Goal: Information Seeking & Learning: Learn about a topic

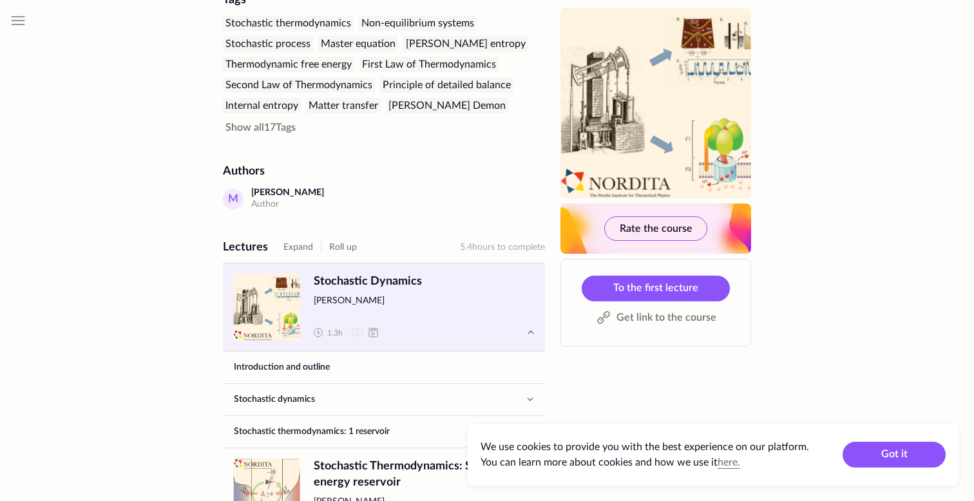
scroll to position [395, 0]
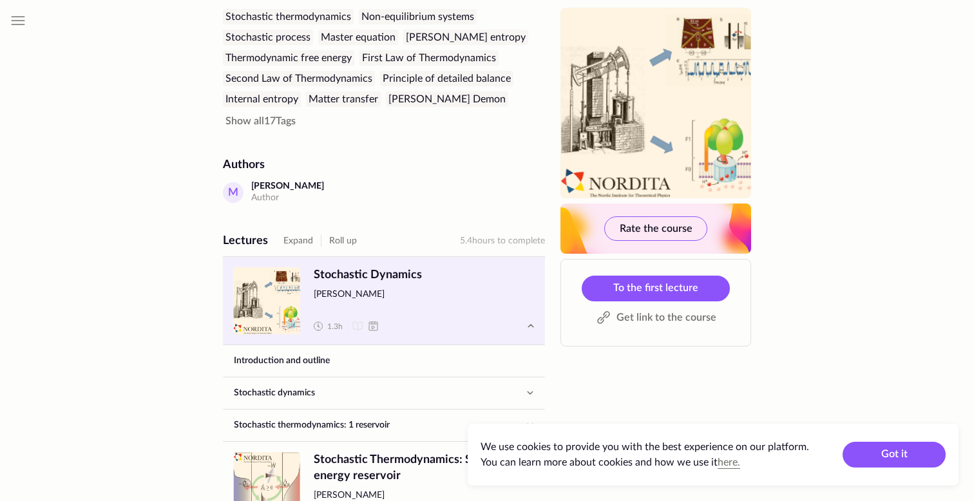
click at [439, 288] on span "Stochastic Dynamics [PERSON_NAME] 1.3 h" at bounding box center [424, 300] width 221 height 67
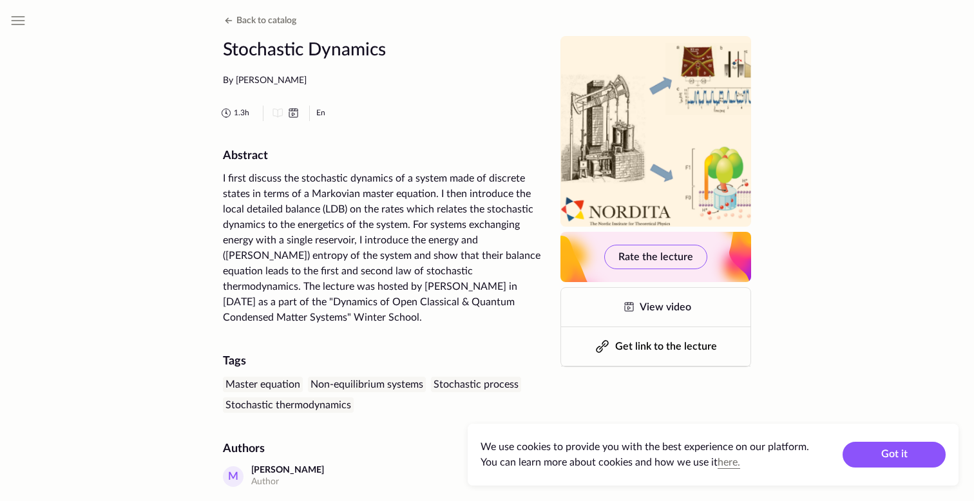
click at [238, 109] on span "1.3 h" at bounding box center [241, 113] width 15 height 11
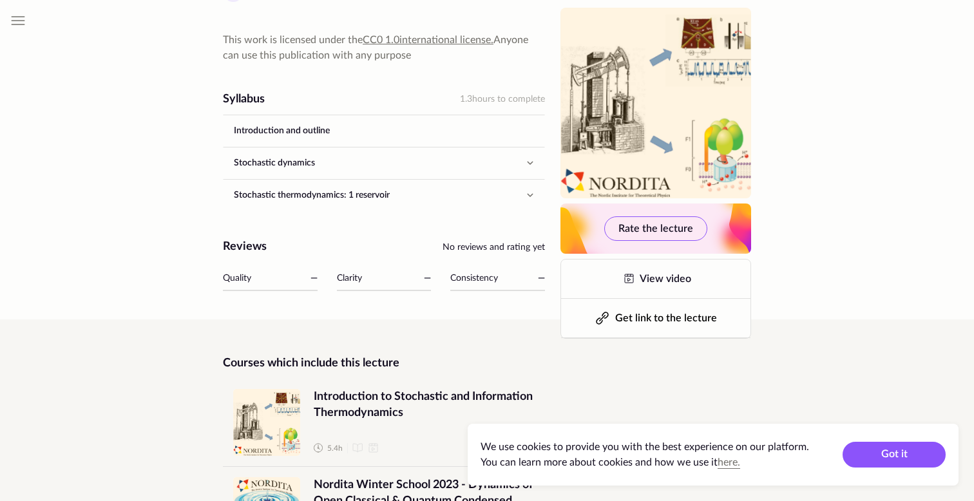
scroll to position [505, 0]
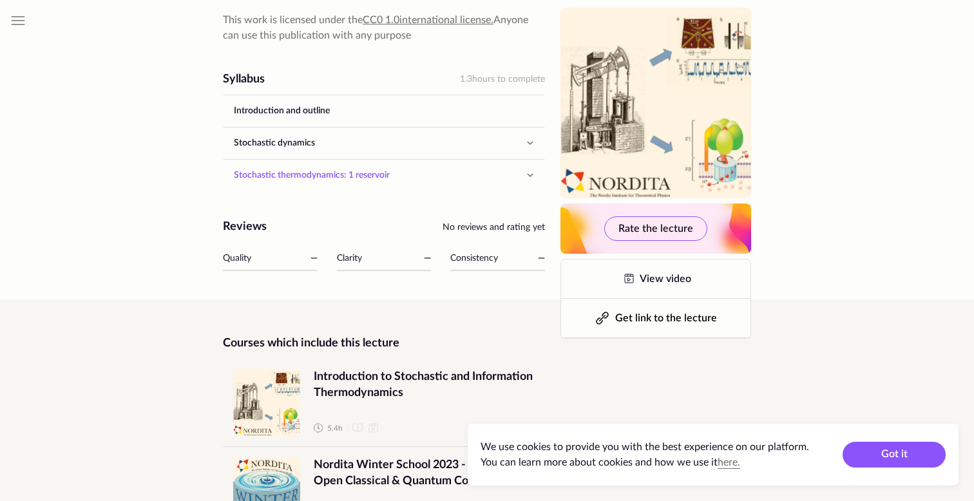
click at [365, 160] on link "Stochastic thermodynamics: 1 reservoir" at bounding box center [371, 175] width 296 height 31
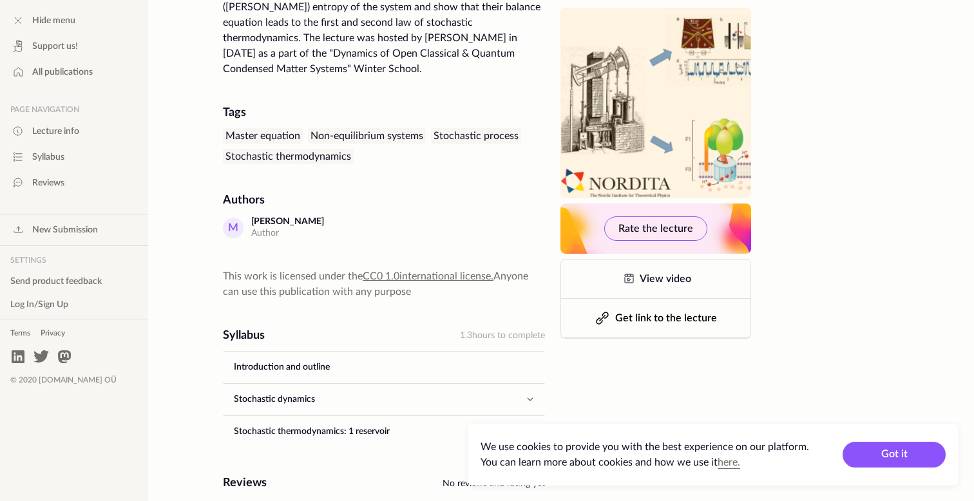
scroll to position [275, 0]
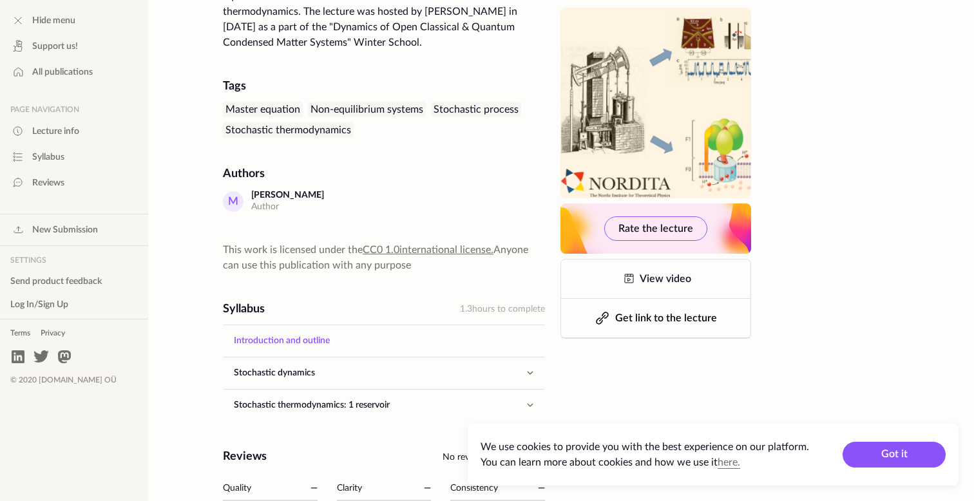
click at [359, 334] on link "Introduction and outline" at bounding box center [383, 340] width 321 height 31
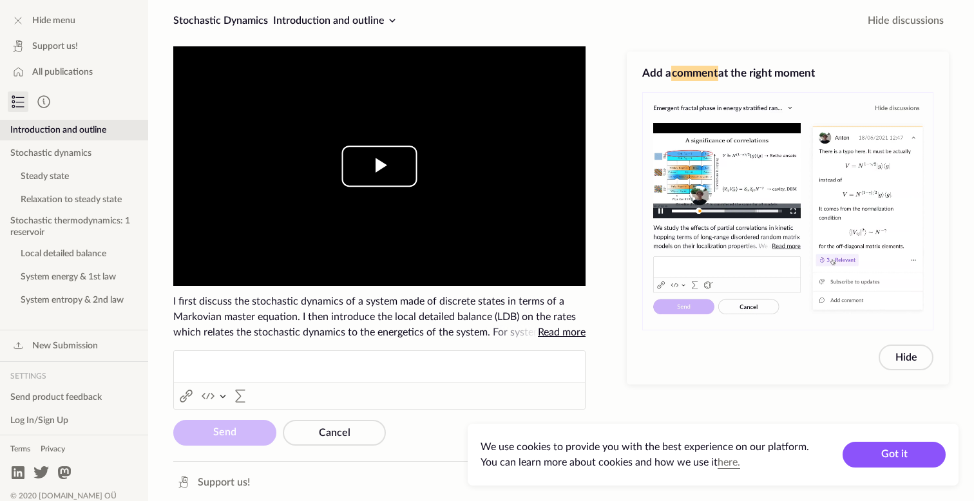
click at [379, 166] on span "Video Player" at bounding box center [379, 166] width 0 height 0
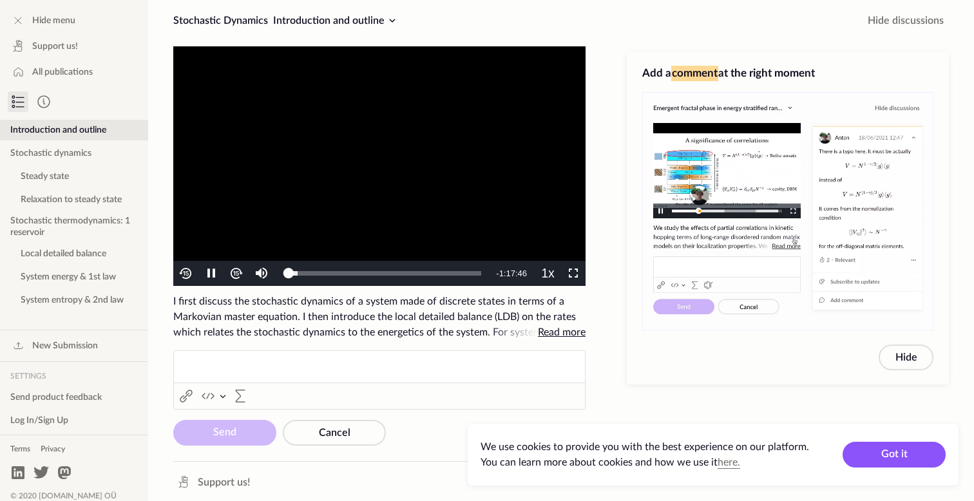
click at [241, 400] on ckeditor "Rich Text Editor Link (⌘K) Link Insert code block Insert code block Insert code…" at bounding box center [379, 379] width 412 height 59
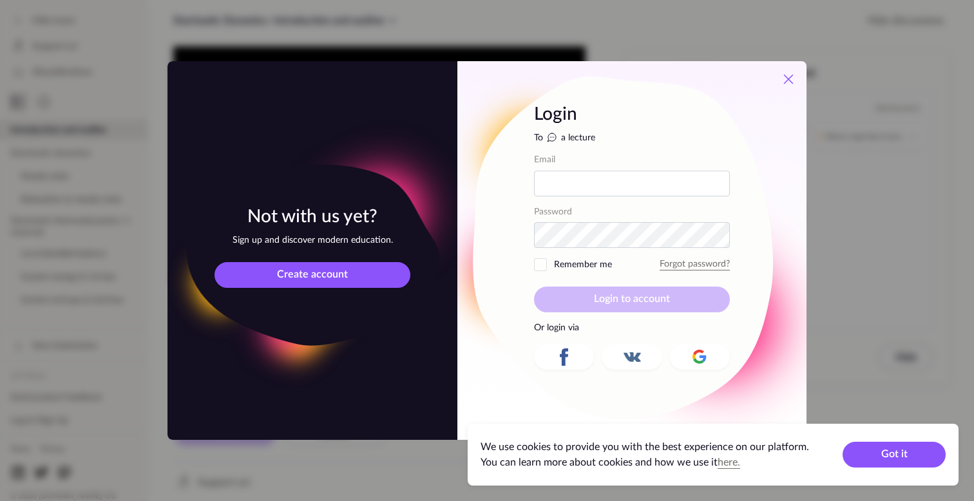
click at [792, 80] on icon at bounding box center [787, 78] width 15 height 15
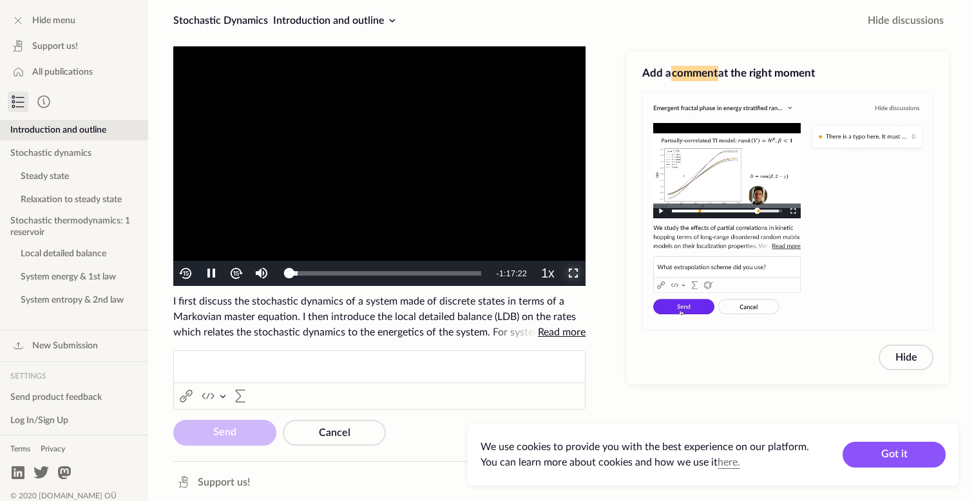
click at [573, 274] on span "Video Player" at bounding box center [573, 274] width 0 height 0
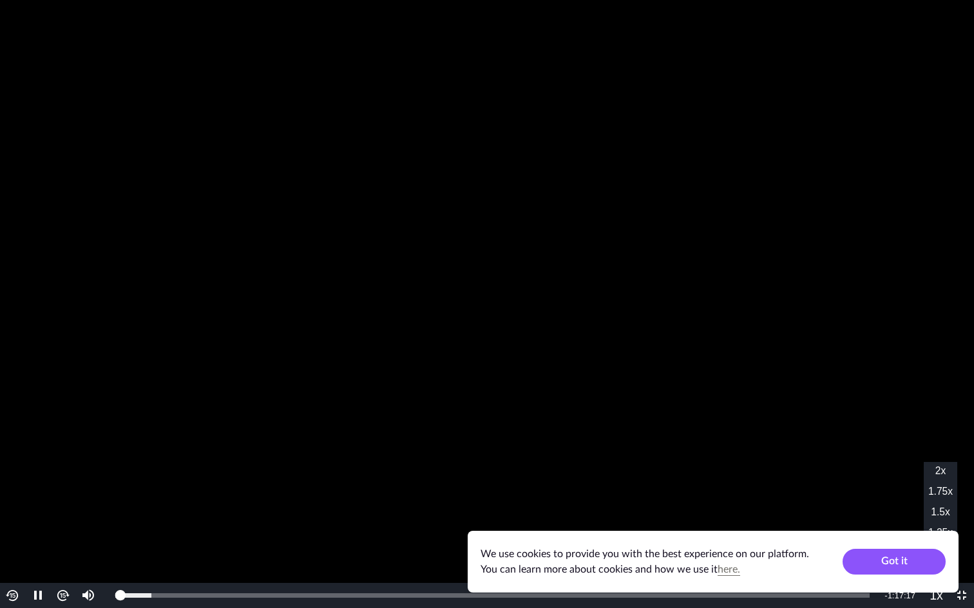
click at [940, 500] on button "Playback Rate" at bounding box center [935, 595] width 25 height 25
click at [145, 500] on div "Loaded : 11.37% 0:03:03 0:03:56" at bounding box center [492, 595] width 767 height 25
click at [140, 500] on div "0:03:06" at bounding box center [130, 596] width 30 height 5
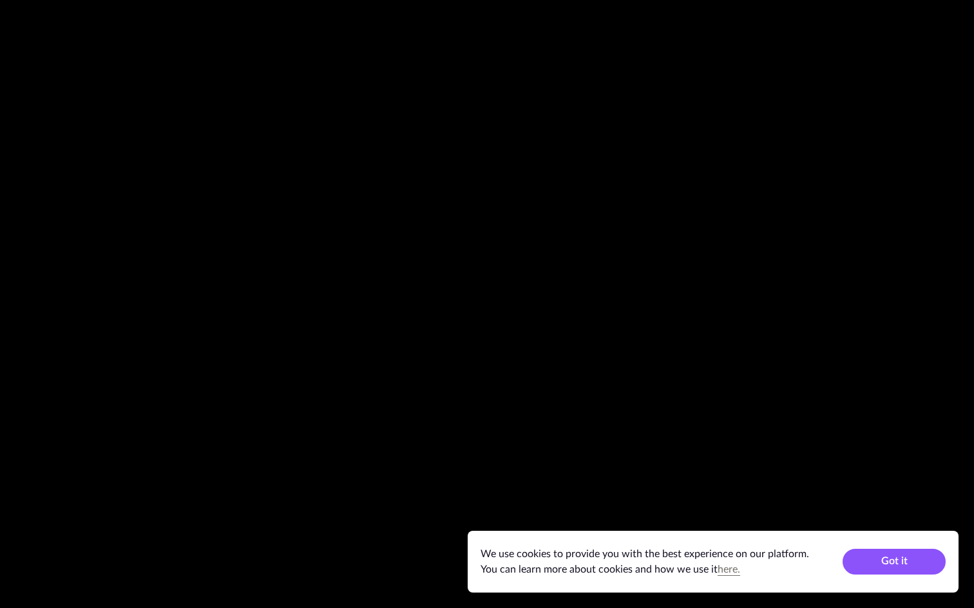
click at [923, 500] on button "Playback Rate" at bounding box center [935, 595] width 25 height 25
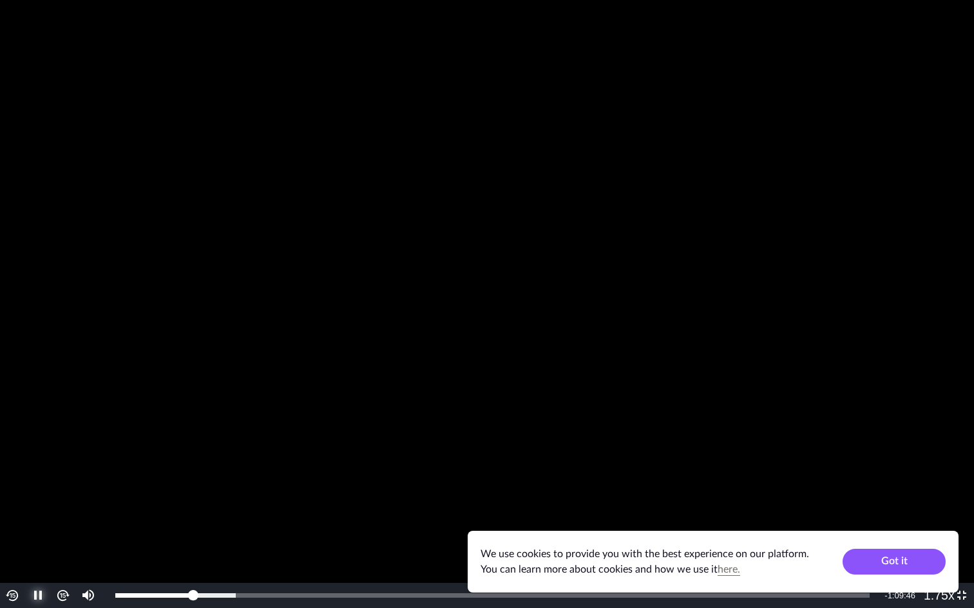
click at [38, 500] on span "Video Player" at bounding box center [38, 596] width 0 height 0
click at [25, 500] on button "Play" at bounding box center [37, 595] width 25 height 25
click at [234, 500] on div "0:12:44" at bounding box center [177, 596] width 124 height 5
click at [420, 399] on video "To view this video please enable JavaScript, and consider upgrading to a web br…" at bounding box center [487, 304] width 974 height 608
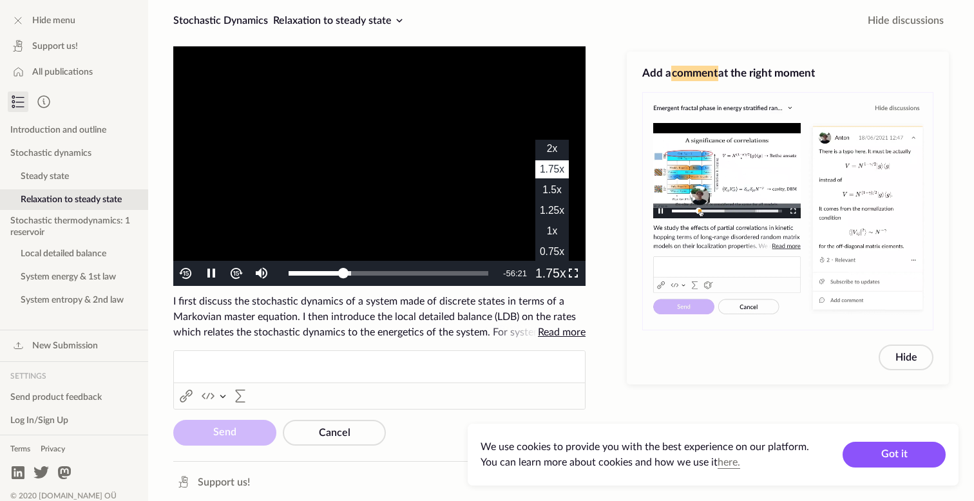
click at [549, 187] on span "1.5x" at bounding box center [551, 189] width 19 height 11
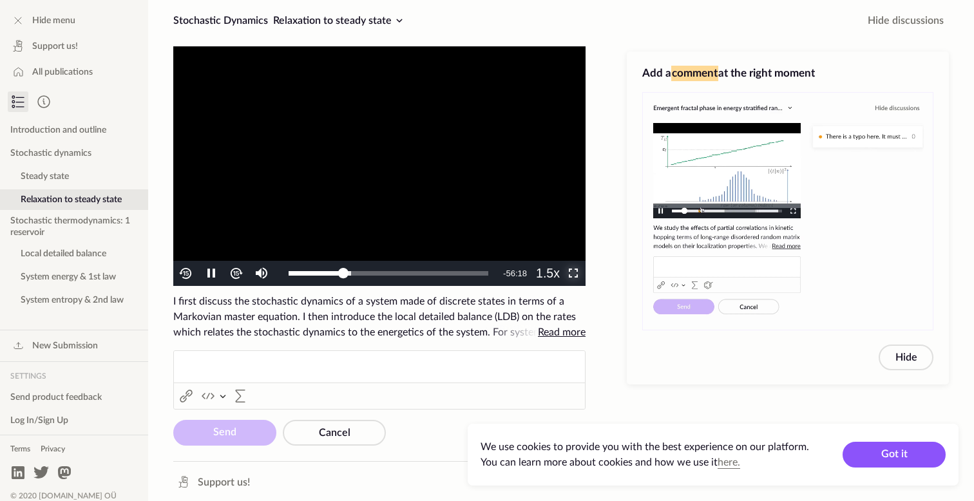
click at [573, 274] on span "Video Player" at bounding box center [573, 274] width 0 height 0
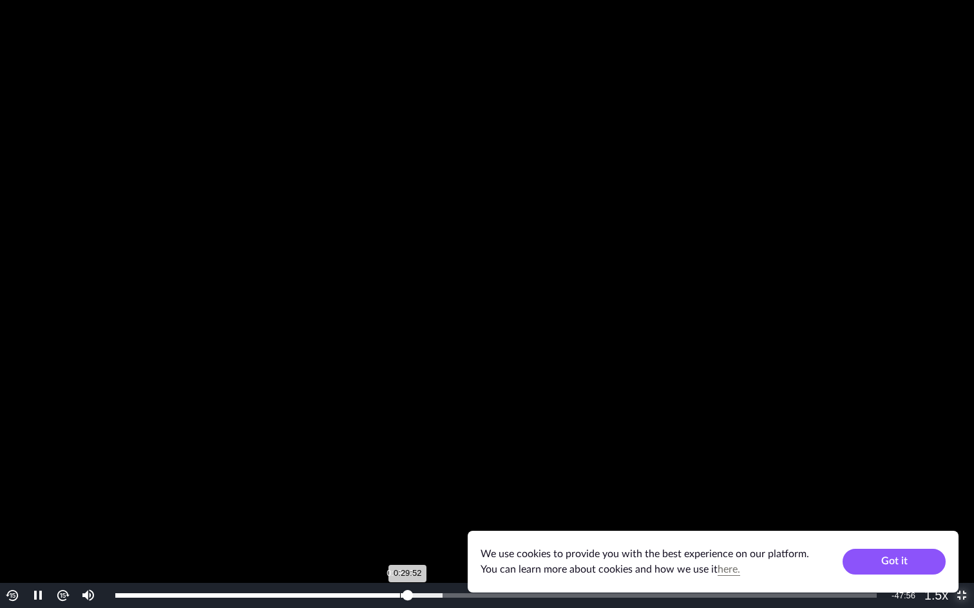
click at [399, 500] on div "Loaded : 42.99% 0:29:05 0:29:52" at bounding box center [496, 595] width 774 height 25
click at [400, 500] on div "0:29:09" at bounding box center [257, 596] width 285 height 5
click at [392, 434] on video "To view this video please enable JavaScript, and consider upgrading to a web br…" at bounding box center [487, 304] width 974 height 608
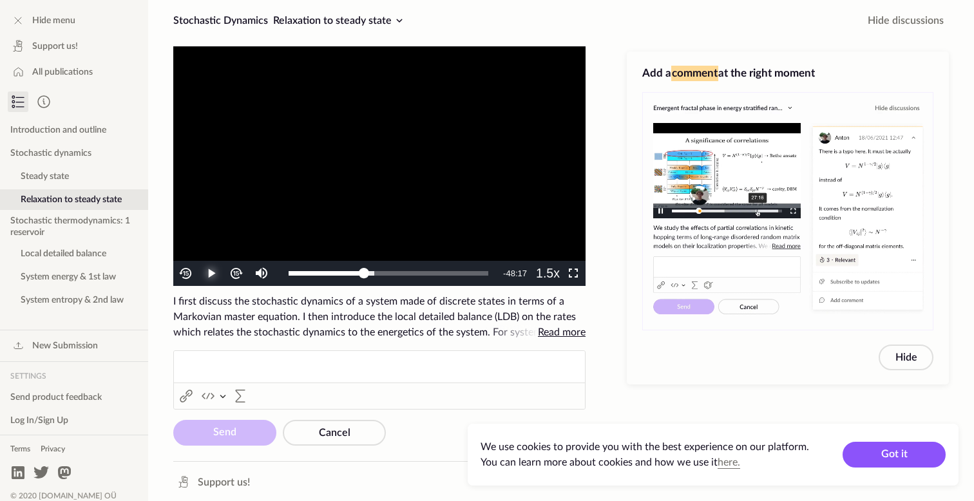
click at [211, 274] on span "Video Player" at bounding box center [211, 274] width 0 height 0
click at [573, 274] on span "Video Player" at bounding box center [573, 274] width 0 height 0
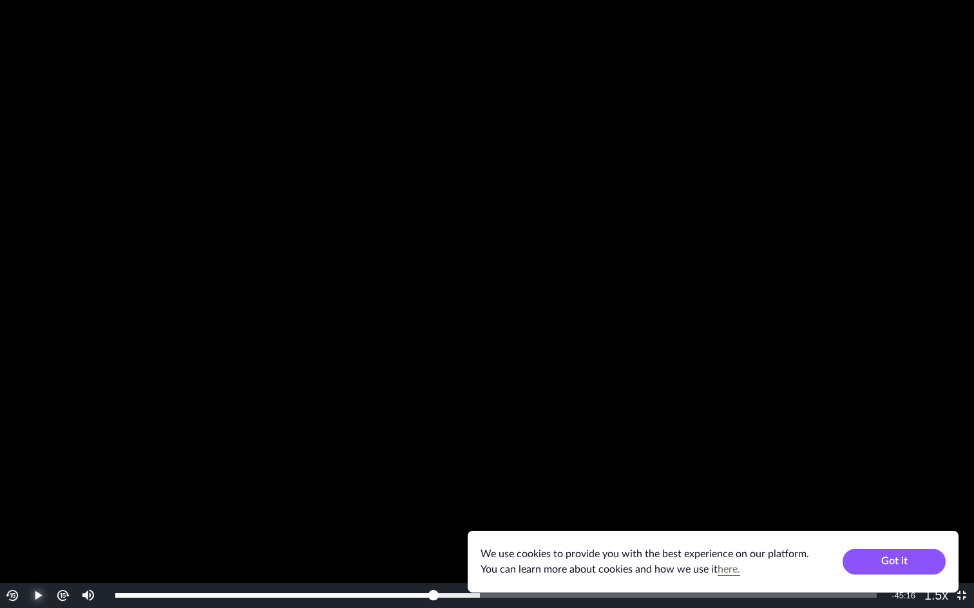
click at [38, 500] on span "Video Player" at bounding box center [38, 596] width 0 height 0
click at [25, 500] on button "Play" at bounding box center [37, 595] width 25 height 25
click at [25, 500] on button "Pause" at bounding box center [37, 595] width 25 height 25
click at [25, 500] on button "Play" at bounding box center [37, 595] width 25 height 25
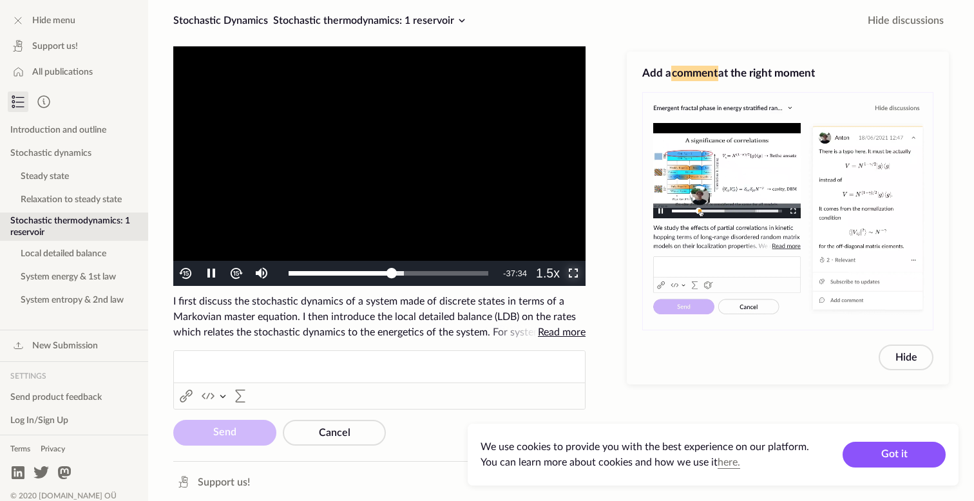
click at [573, 274] on span "Video Player" at bounding box center [573, 274] width 0 height 0
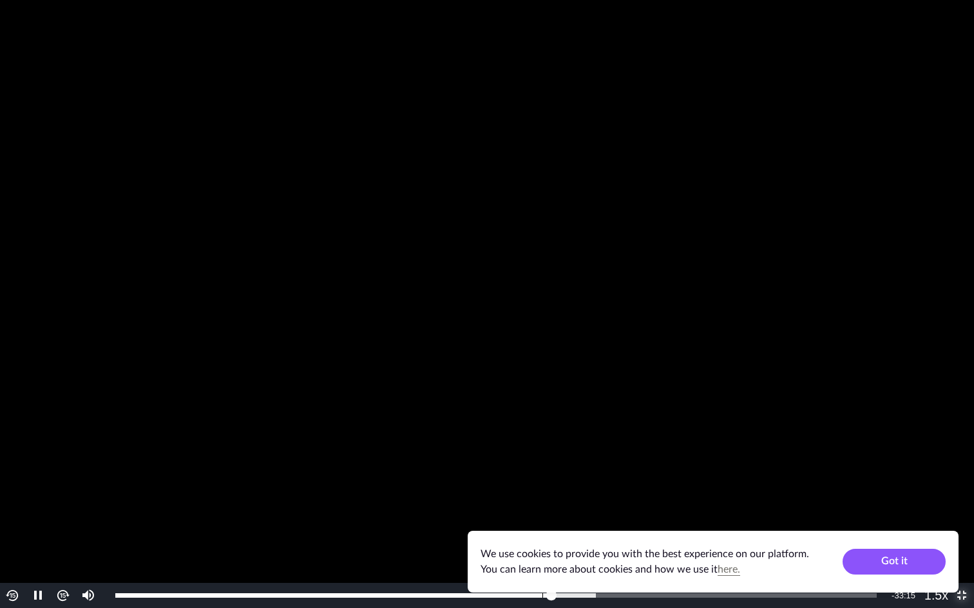
click at [542, 500] on div "Loaded : 63.10% 0:43:38 0:44:33" at bounding box center [495, 596] width 761 height 5
click at [536, 500] on div "0:43:39" at bounding box center [328, 596] width 427 height 5
click at [532, 500] on div "0:42:39" at bounding box center [323, 596] width 417 height 5
click at [551, 500] on div "0:44:37" at bounding box center [333, 596] width 437 height 5
click at [549, 500] on div "0:44:21" at bounding box center [333, 596] width 437 height 5
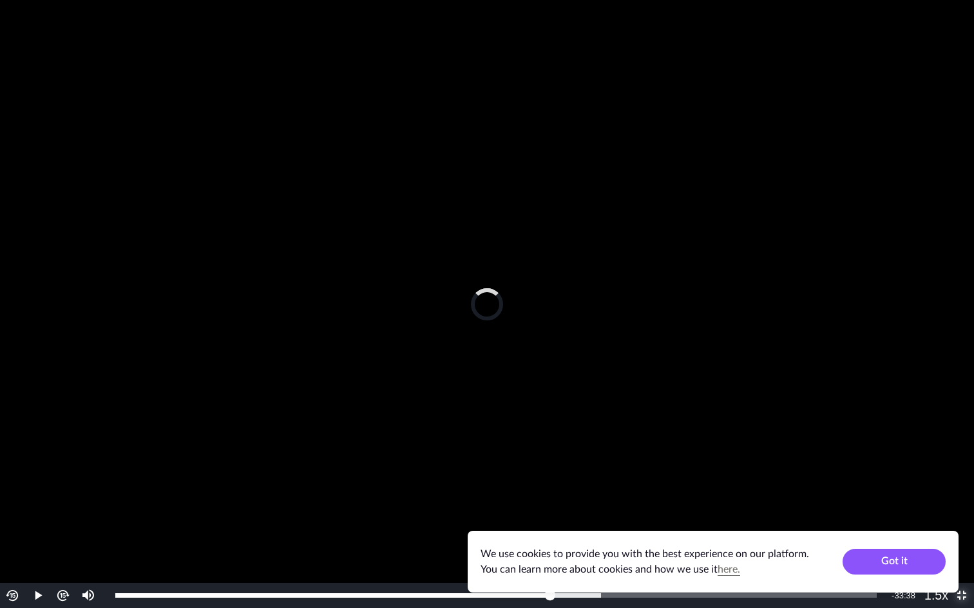
click at [547, 500] on div "0:44:26" at bounding box center [332, 596] width 435 height 5
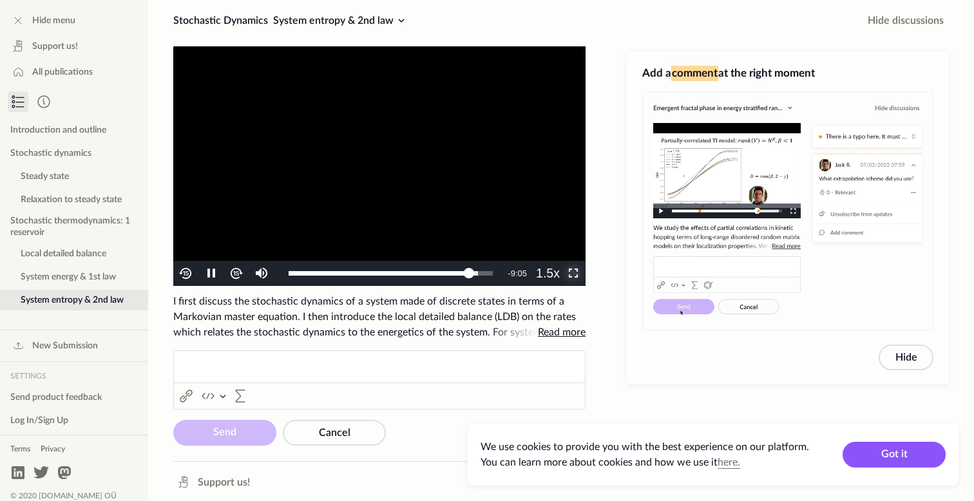
click at [573, 274] on span "Video Player" at bounding box center [573, 274] width 0 height 0
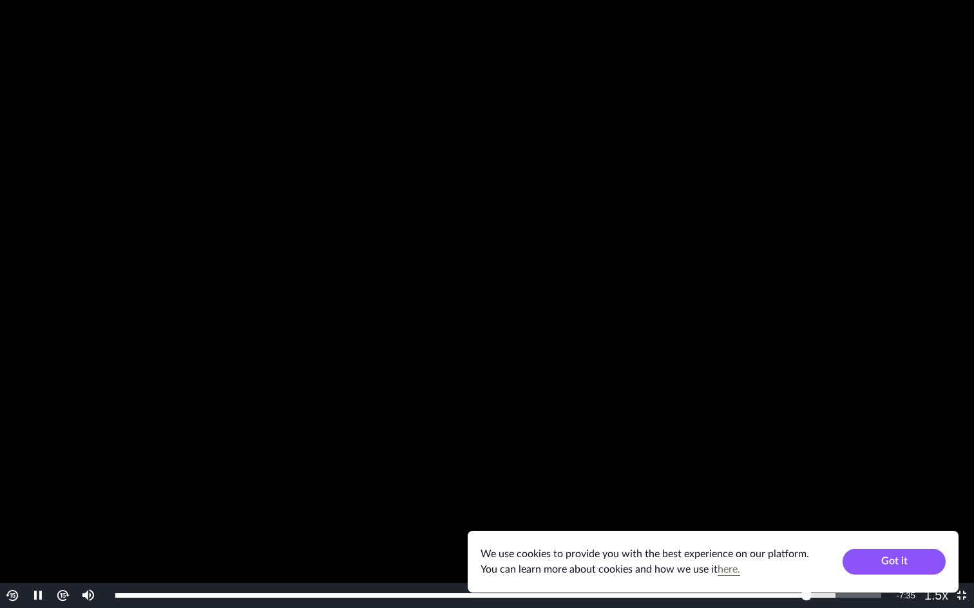
click at [507, 188] on video "To view this video please enable JavaScript, and consider upgrading to a web br…" at bounding box center [487, 304] width 974 height 608
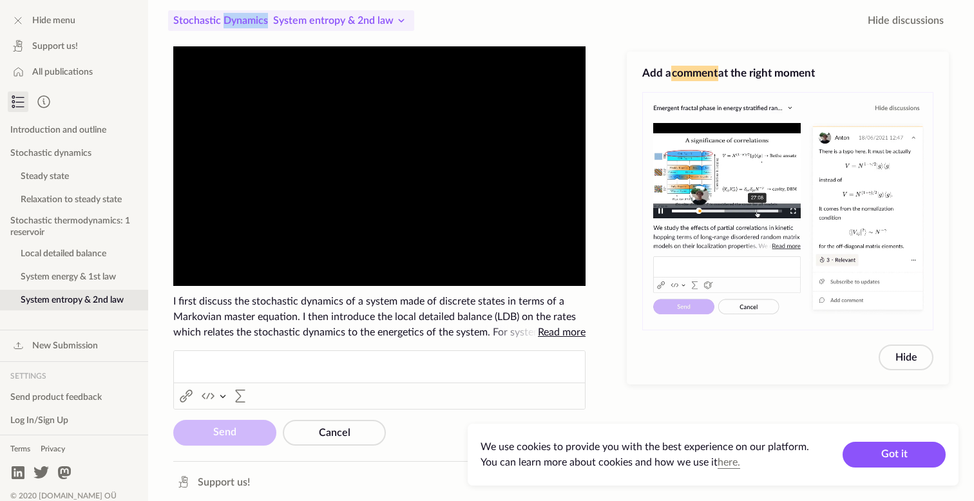
click at [409, 19] on icon at bounding box center [400, 20] width 15 height 15
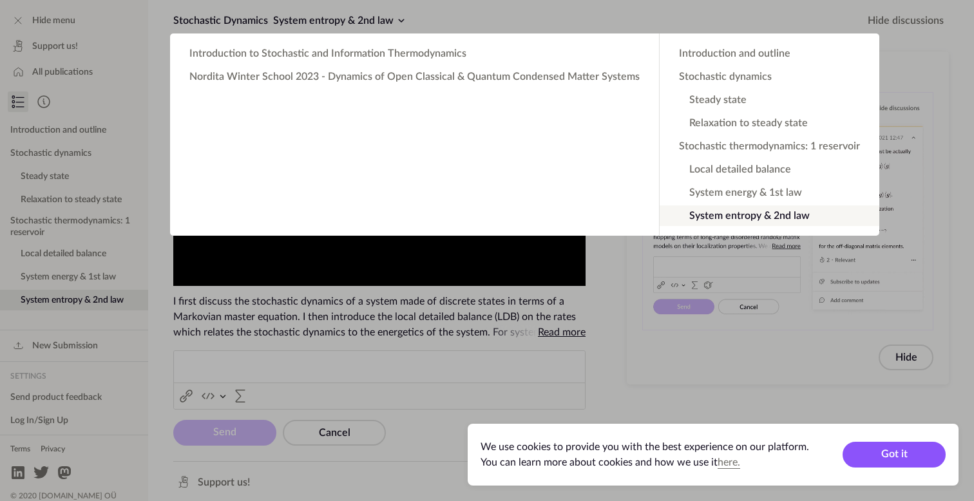
click at [539, 17] on app-backdrop at bounding box center [487, 250] width 974 height 501
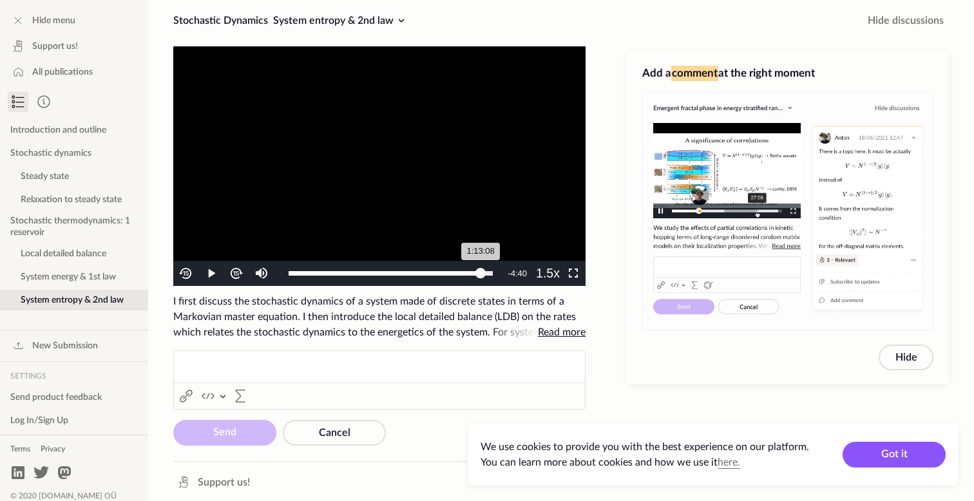
click at [480, 274] on div "1:13:08" at bounding box center [384, 273] width 192 height 5
click at [573, 274] on span "Video Player" at bounding box center [573, 274] width 0 height 0
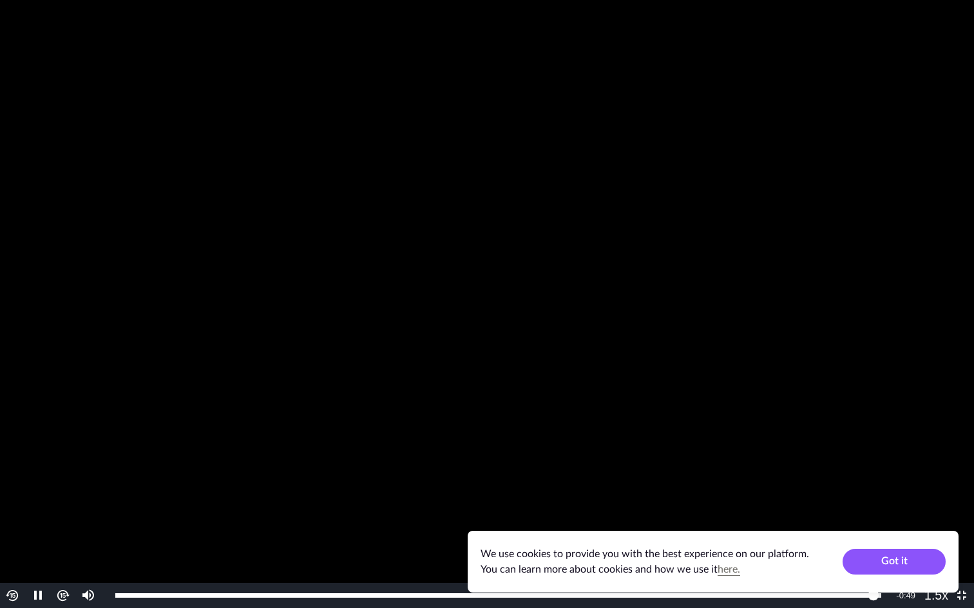
click at [784, 292] on video "To view this video please enable JavaScript, and consider upgrading to a web br…" at bounding box center [487, 304] width 974 height 608
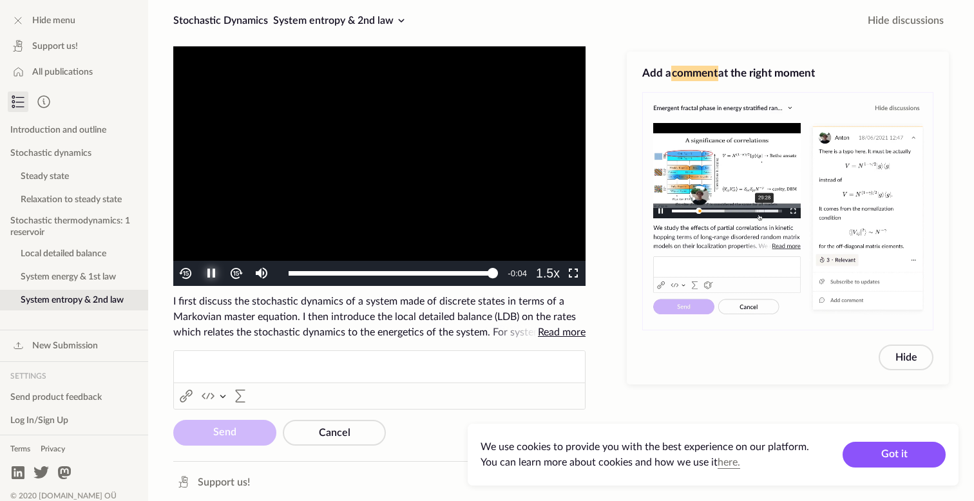
click at [211, 274] on span "Video Player" at bounding box center [211, 274] width 0 height 0
